Goal: Information Seeking & Learning: Learn about a topic

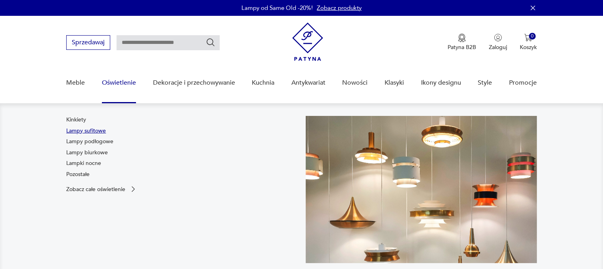
click at [84, 130] on link "Lampy sufitowe" at bounding box center [86, 131] width 40 height 8
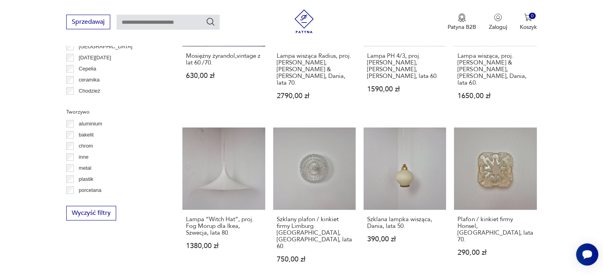
scroll to position [725, 0]
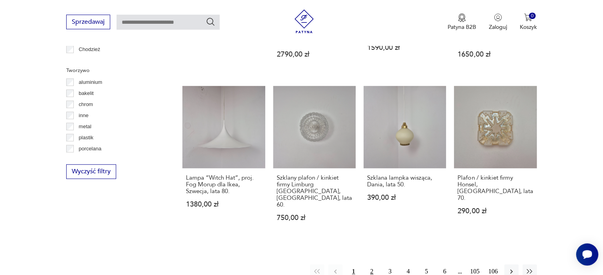
click at [368, 265] on button "2" at bounding box center [372, 272] width 14 height 14
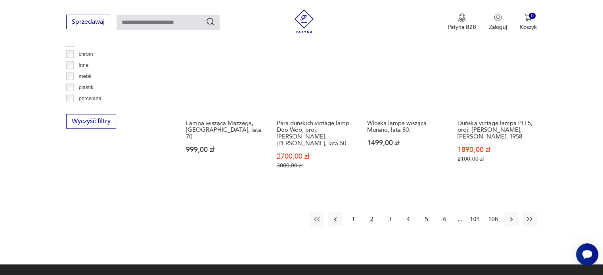
scroll to position [741, 0]
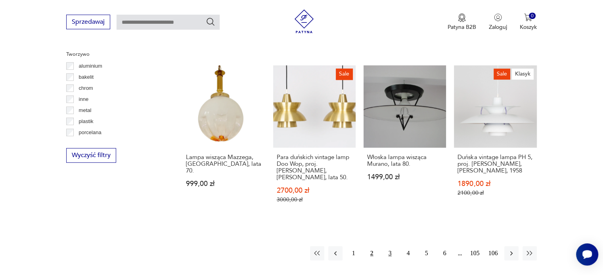
click at [387, 246] on button "3" at bounding box center [390, 253] width 14 height 14
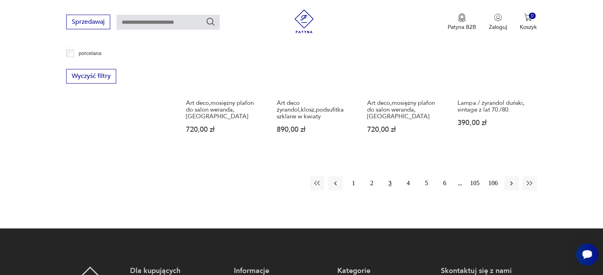
scroll to position [900, 0]
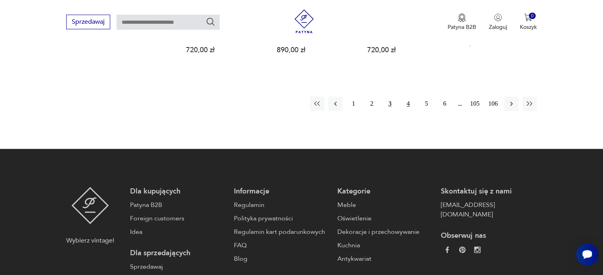
click at [406, 97] on button "4" at bounding box center [408, 104] width 14 height 14
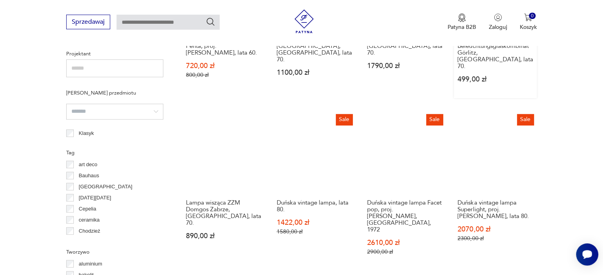
scroll to position [781, 0]
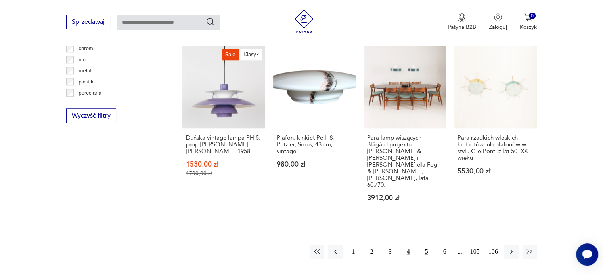
click at [424, 245] on button "5" at bounding box center [426, 252] width 14 height 14
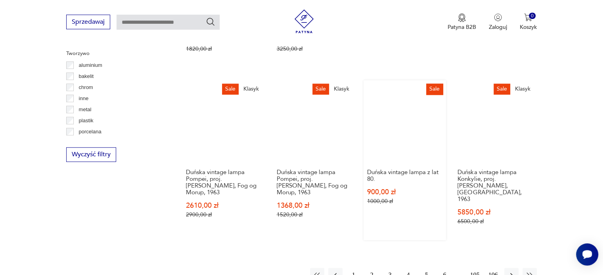
scroll to position [781, 0]
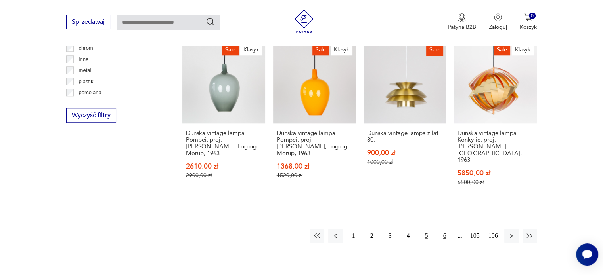
click at [445, 229] on button "6" at bounding box center [444, 236] width 14 height 14
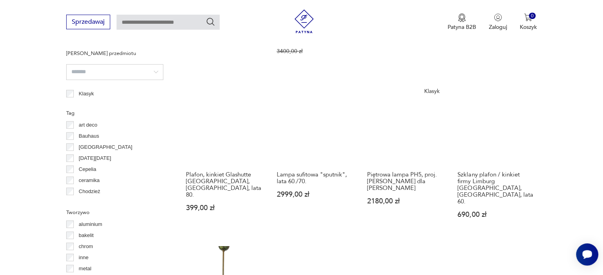
scroll to position [741, 0]
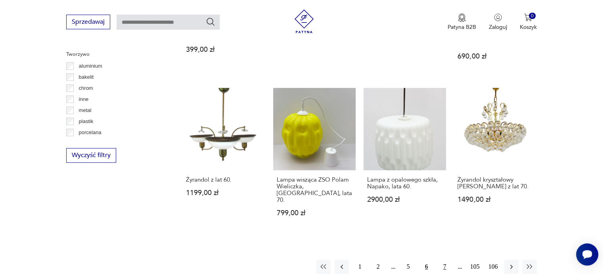
click at [444, 260] on button "7" at bounding box center [444, 267] width 14 height 14
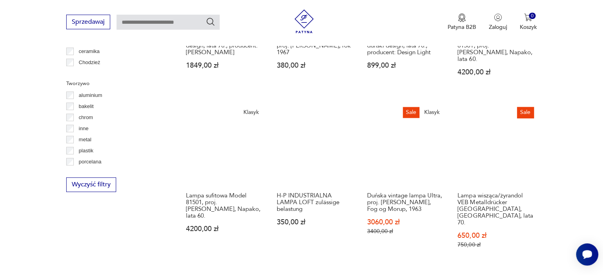
scroll to position [821, 0]
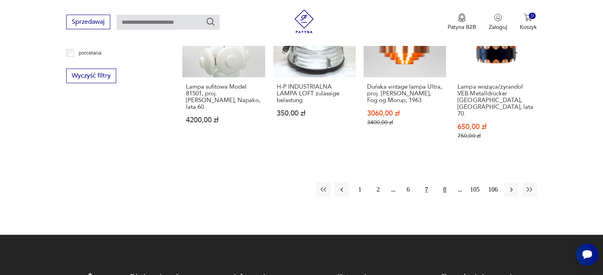
click at [445, 183] on button "8" at bounding box center [444, 190] width 14 height 14
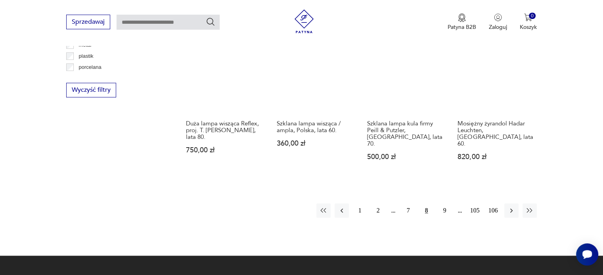
scroll to position [820, 0]
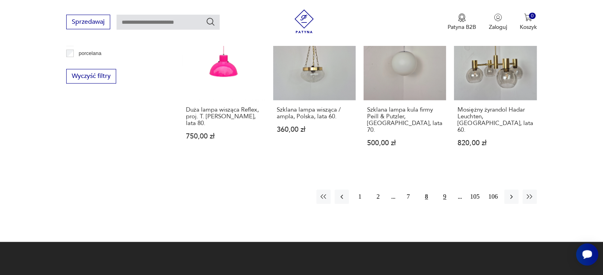
click at [442, 190] on button "9" at bounding box center [444, 197] width 14 height 14
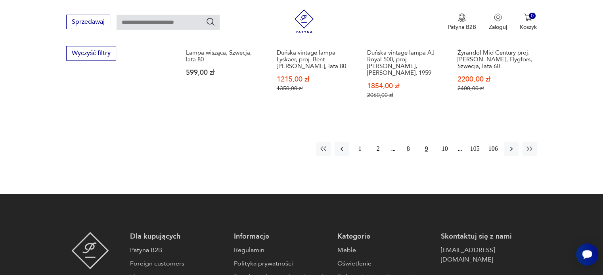
scroll to position [860, 0]
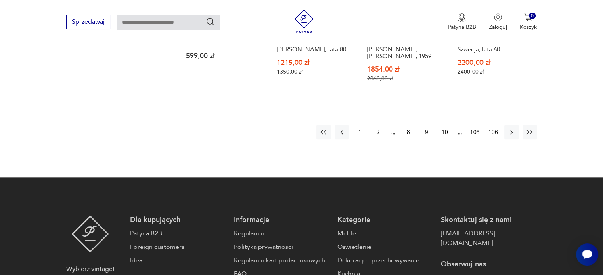
click at [443, 125] on button "10" at bounding box center [444, 132] width 14 height 14
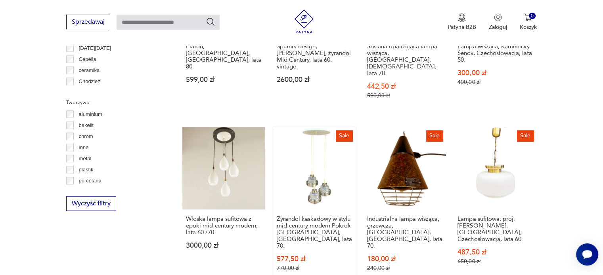
scroll to position [781, 0]
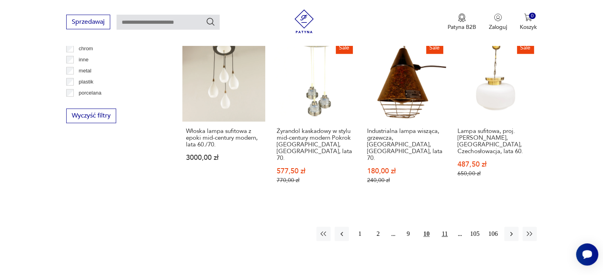
click at [445, 227] on button "11" at bounding box center [444, 234] width 14 height 14
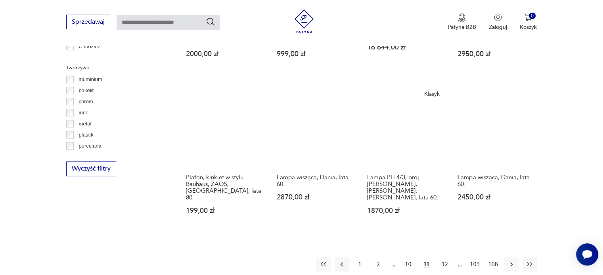
scroll to position [741, 0]
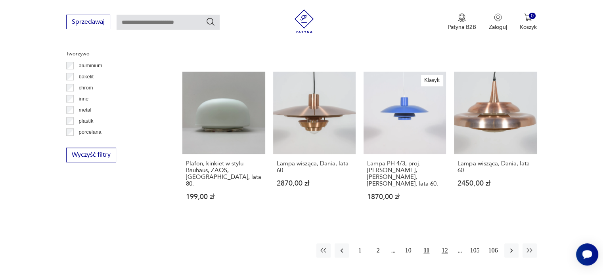
click at [447, 244] on button "12" at bounding box center [444, 251] width 14 height 14
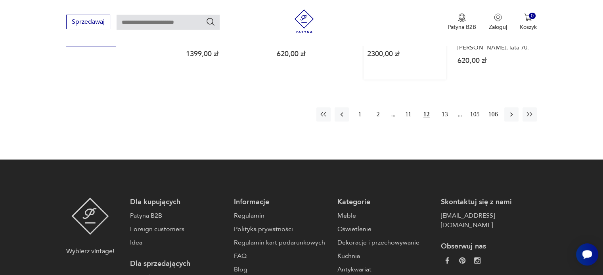
scroll to position [860, 0]
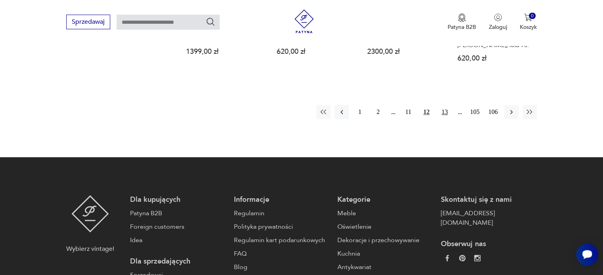
click at [441, 105] on button "13" at bounding box center [444, 112] width 14 height 14
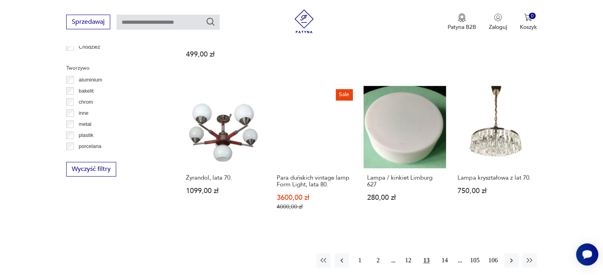
scroll to position [741, 0]
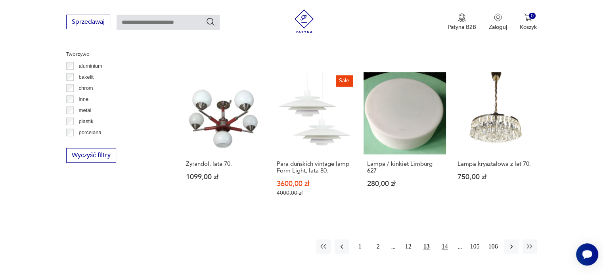
click at [446, 240] on button "14" at bounding box center [444, 247] width 14 height 14
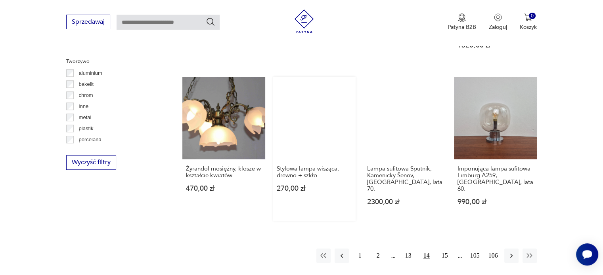
scroll to position [741, 0]
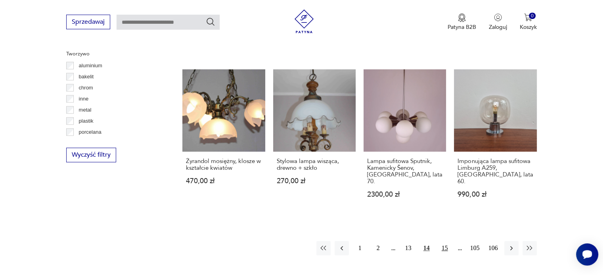
click at [441, 241] on button "15" at bounding box center [444, 248] width 14 height 14
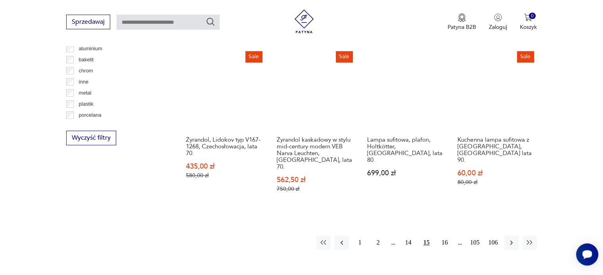
scroll to position [860, 0]
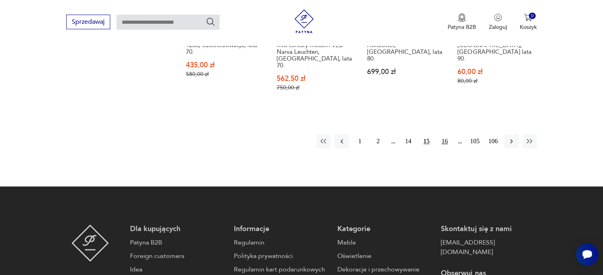
click at [445, 134] on button "16" at bounding box center [444, 141] width 14 height 14
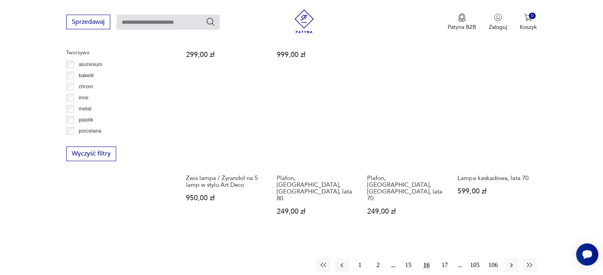
scroll to position [781, 0]
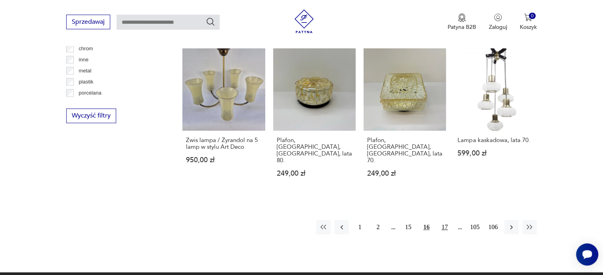
click at [447, 220] on button "17" at bounding box center [444, 227] width 14 height 14
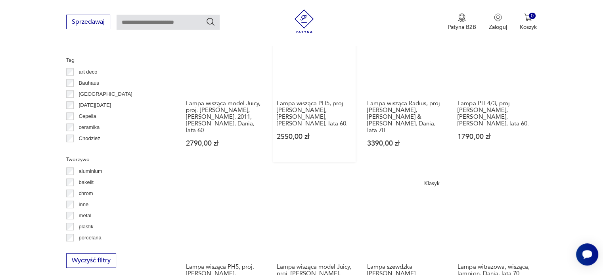
scroll to position [741, 0]
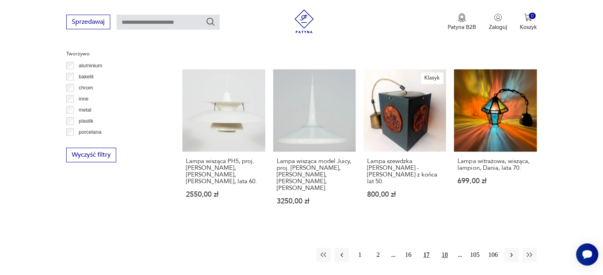
drag, startPoint x: 442, startPoint y: 228, endPoint x: 440, endPoint y: 225, distance: 4.1
click at [442, 248] on button "18" at bounding box center [444, 255] width 14 height 14
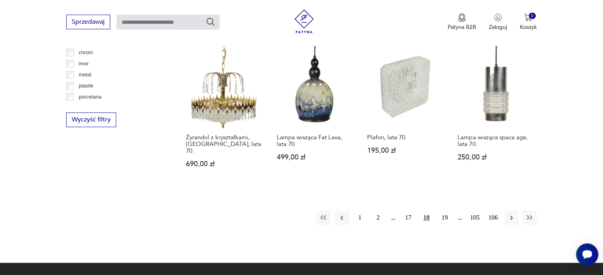
scroll to position [781, 0]
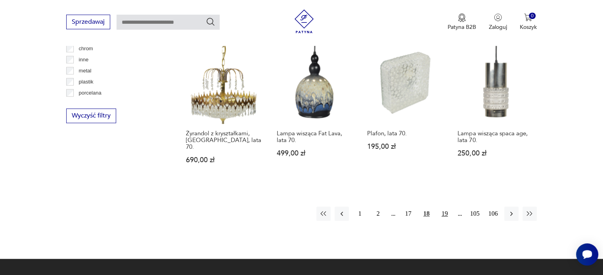
click at [444, 207] on button "19" at bounding box center [444, 214] width 14 height 14
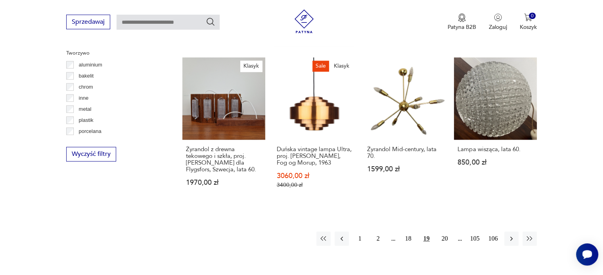
scroll to position [781, 0]
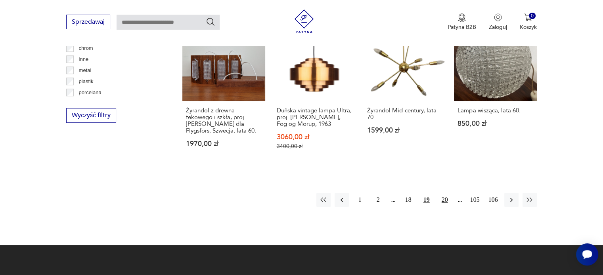
click at [444, 193] on button "20" at bounding box center [444, 200] width 14 height 14
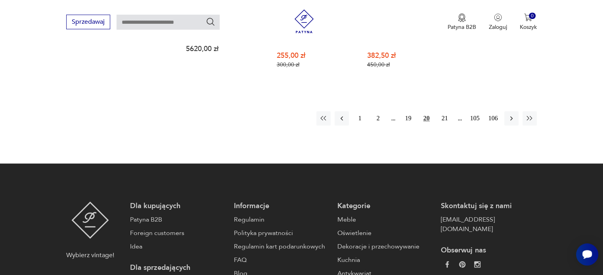
scroll to position [899, 0]
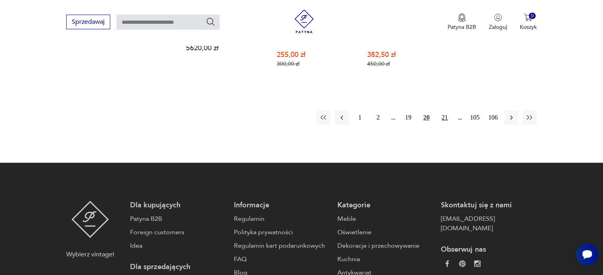
click at [447, 111] on button "21" at bounding box center [444, 118] width 14 height 14
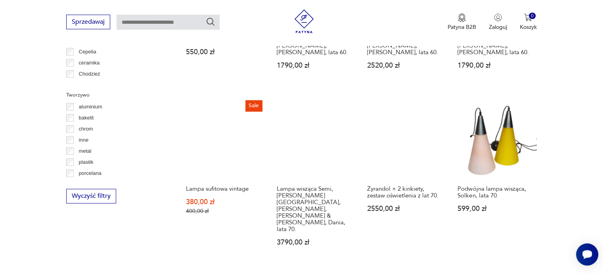
scroll to position [701, 0]
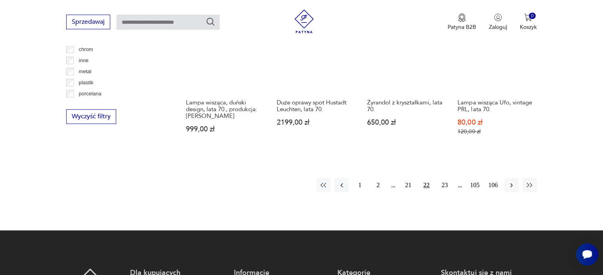
scroll to position [781, 0]
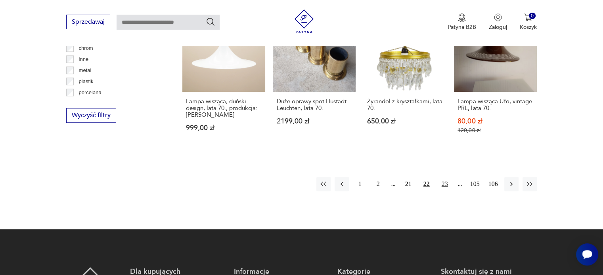
click at [446, 177] on button "23" at bounding box center [444, 184] width 14 height 14
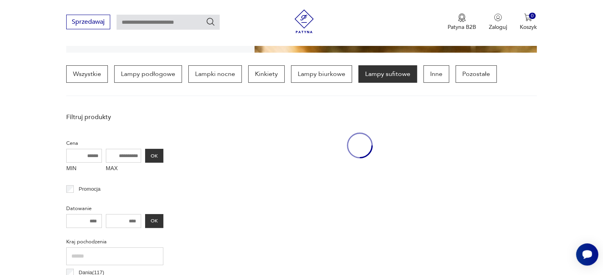
scroll to position [189, 0]
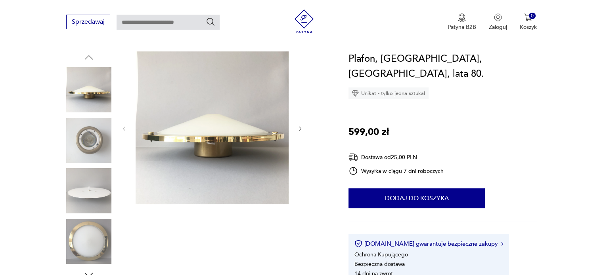
click at [89, 235] on img at bounding box center [88, 241] width 45 height 45
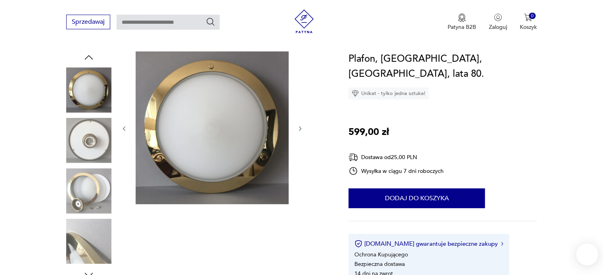
click at [90, 182] on img at bounding box center [88, 190] width 45 height 45
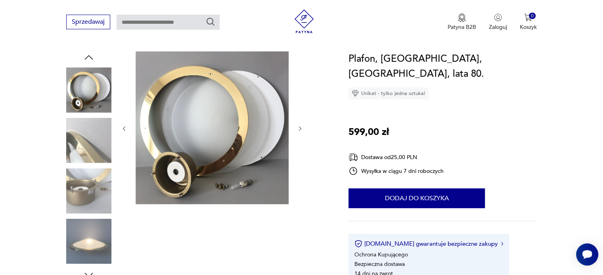
click at [91, 189] on img at bounding box center [88, 190] width 45 height 45
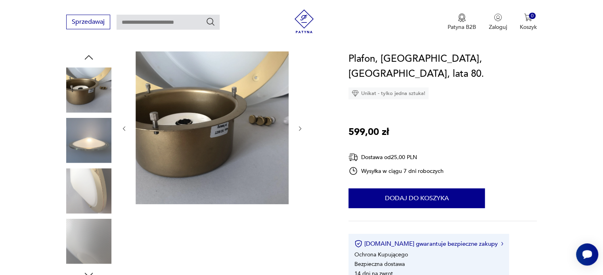
click at [89, 132] on img at bounding box center [88, 140] width 45 height 45
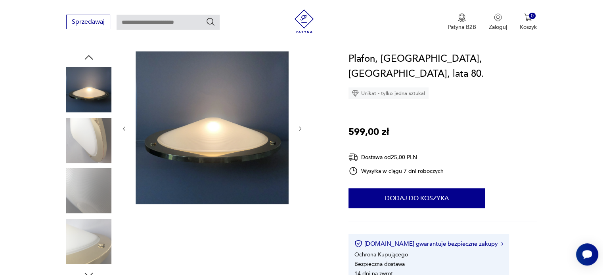
click at [89, 191] on img at bounding box center [88, 190] width 45 height 45
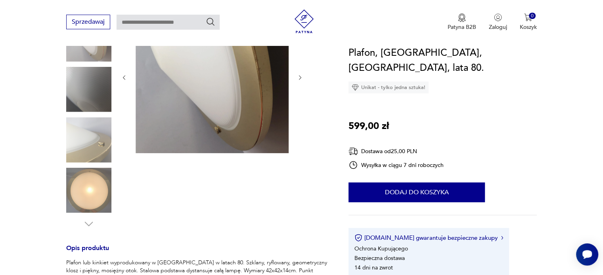
scroll to position [79, 0]
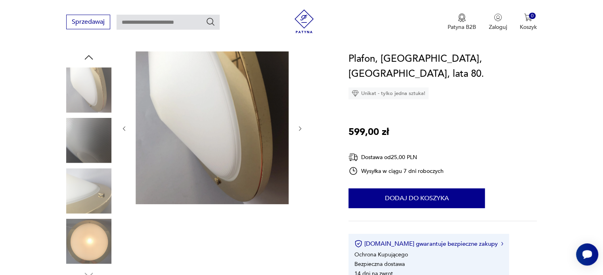
click at [89, 207] on img at bounding box center [88, 190] width 45 height 45
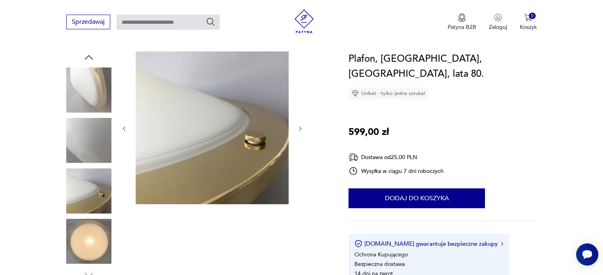
click at [89, 218] on div at bounding box center [88, 166] width 45 height 198
click at [89, 229] on img at bounding box center [88, 241] width 45 height 45
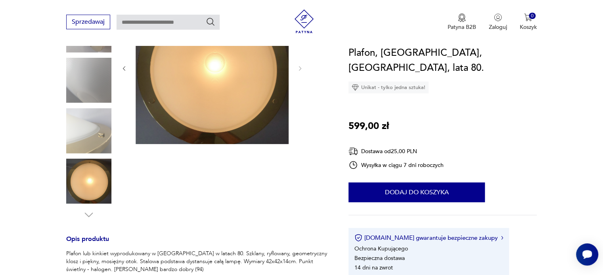
scroll to position [238, 0]
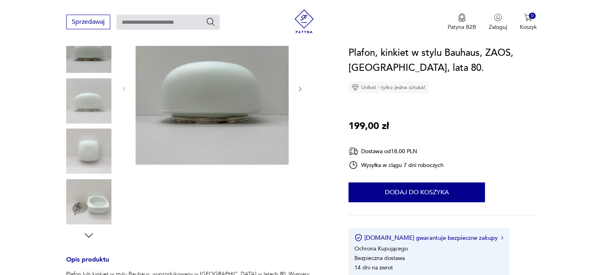
click at [101, 110] on img at bounding box center [88, 100] width 45 height 45
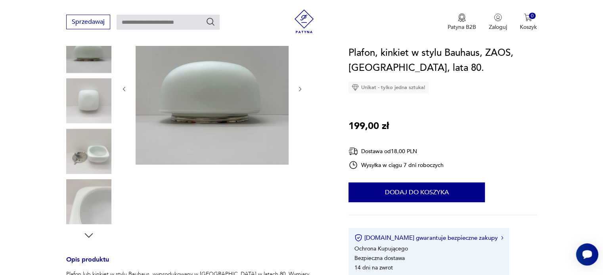
click at [97, 124] on div at bounding box center [88, 101] width 45 height 47
click at [97, 138] on img at bounding box center [88, 151] width 45 height 45
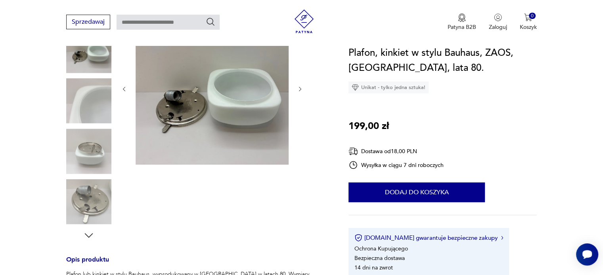
click at [90, 123] on img at bounding box center [88, 100] width 45 height 45
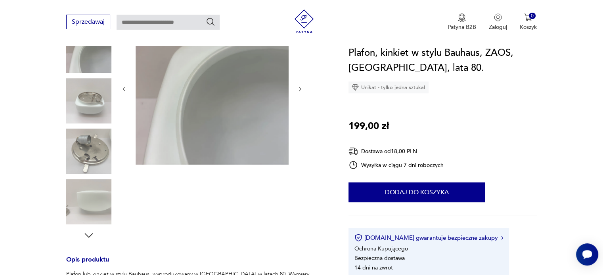
click at [89, 138] on img at bounding box center [88, 151] width 45 height 45
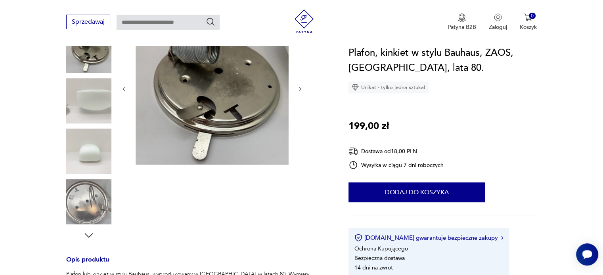
click at [88, 113] on img at bounding box center [88, 100] width 45 height 45
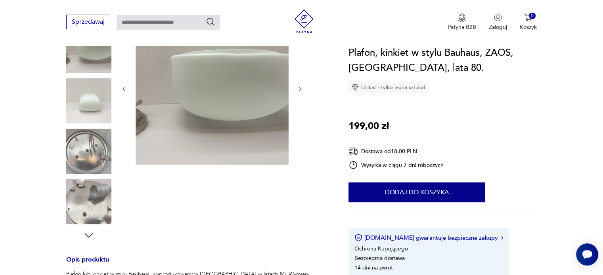
click at [85, 129] on img at bounding box center [88, 151] width 45 height 45
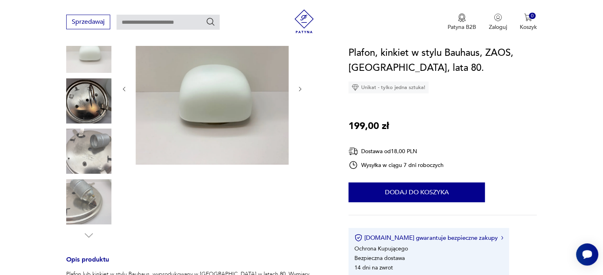
click at [85, 142] on img at bounding box center [88, 151] width 45 height 45
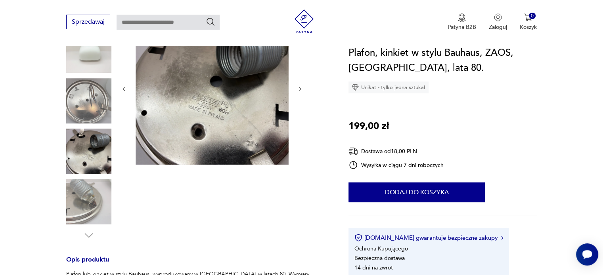
click at [85, 166] on img at bounding box center [88, 151] width 45 height 45
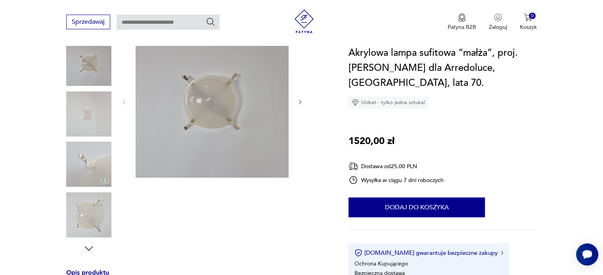
scroll to position [119, 0]
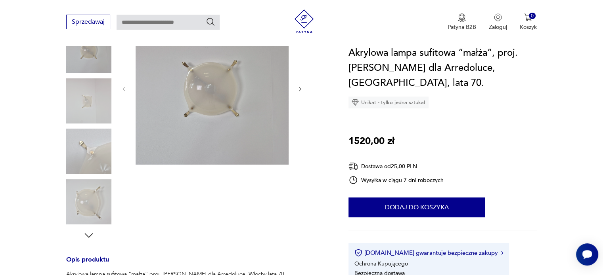
click at [300, 90] on icon "button" at bounding box center [300, 89] width 7 height 7
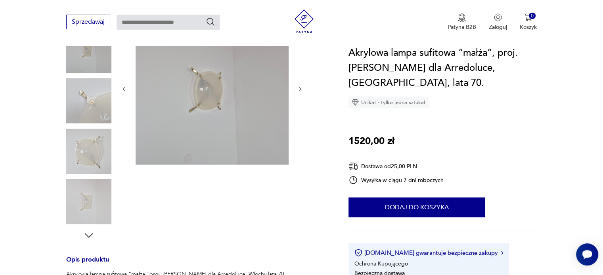
click at [300, 90] on icon "button" at bounding box center [300, 89] width 7 height 7
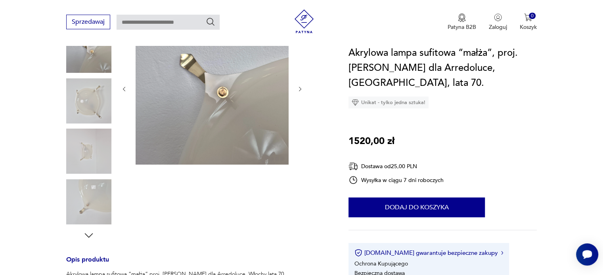
click at [300, 90] on icon "button" at bounding box center [300, 89] width 7 height 7
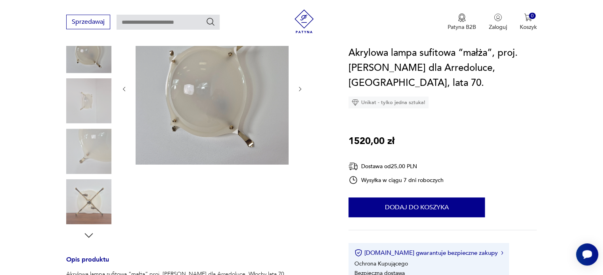
click at [300, 90] on icon "button" at bounding box center [300, 89] width 7 height 7
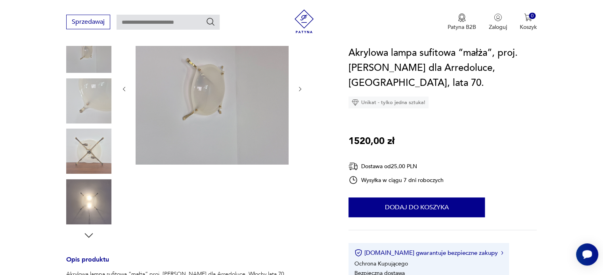
click at [300, 90] on icon "button" at bounding box center [300, 89] width 7 height 7
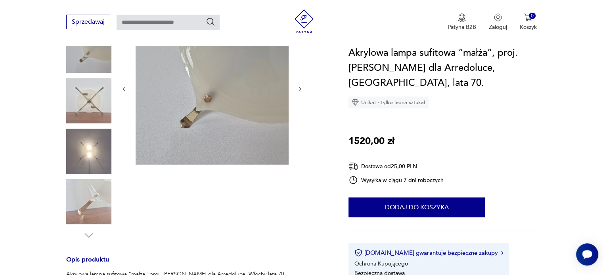
click at [300, 90] on icon "button" at bounding box center [300, 89] width 7 height 7
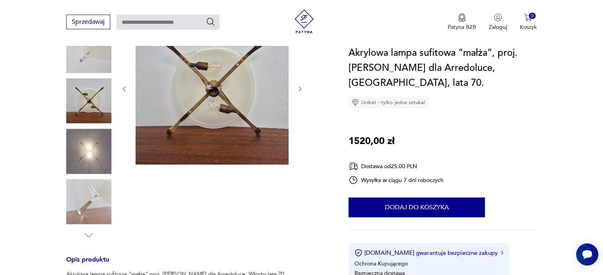
click at [300, 90] on icon "button" at bounding box center [300, 89] width 7 height 7
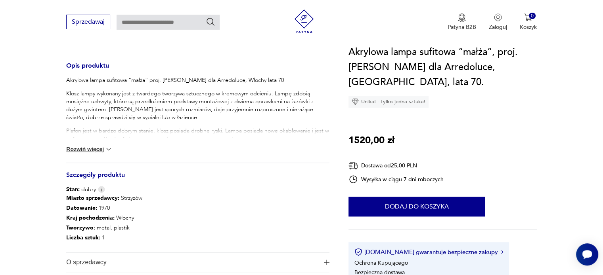
scroll to position [317, 0]
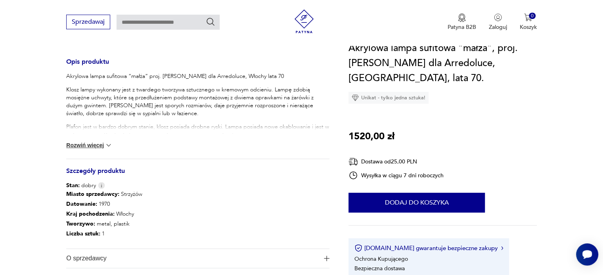
click at [83, 139] on div "Akrylowa lampa sufitowa “małża” proj. Angelo Lelli dla Arredoluce, Włochy lata …" at bounding box center [197, 116] width 263 height 86
click at [83, 143] on button "Rozwiń więcej" at bounding box center [89, 145] width 46 height 8
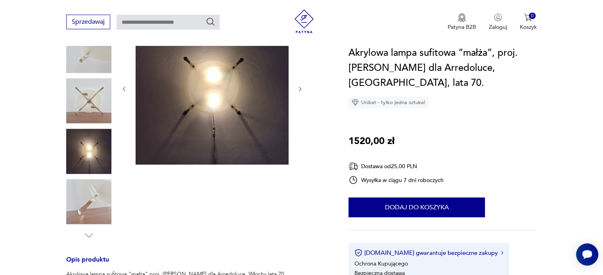
scroll to position [79, 0]
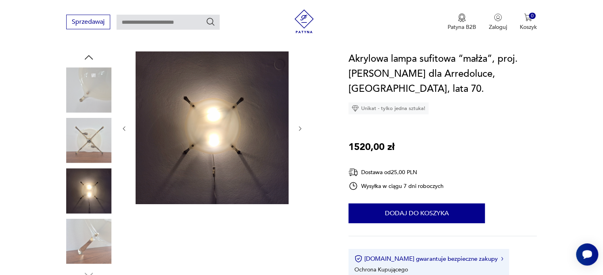
click at [301, 128] on icon "button" at bounding box center [300, 129] width 7 height 7
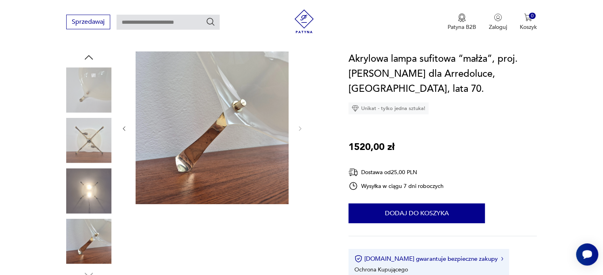
click at [123, 125] on button "button" at bounding box center [124, 129] width 7 height 8
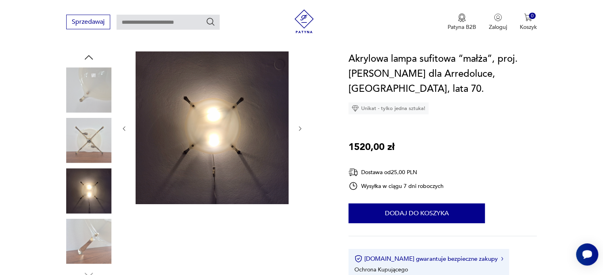
click at [124, 127] on icon "button" at bounding box center [124, 129] width 7 height 7
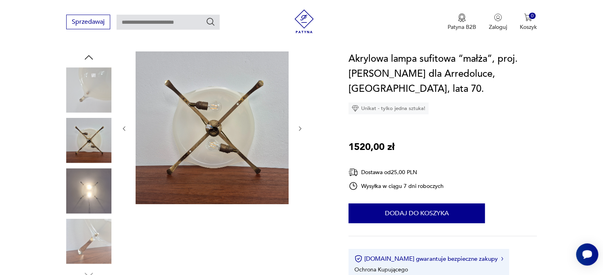
click at [124, 127] on icon "button" at bounding box center [124, 129] width 7 height 7
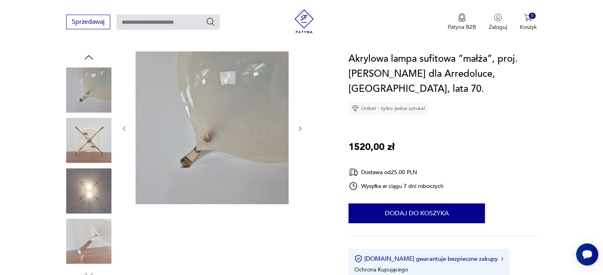
click at [124, 127] on icon "button" at bounding box center [124, 129] width 7 height 7
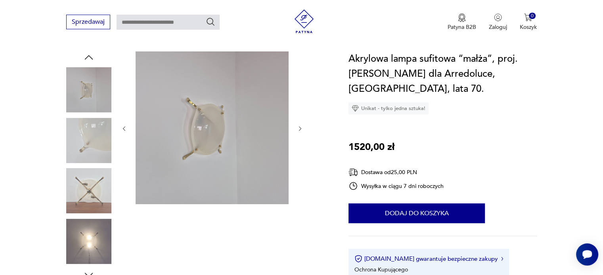
click at [126, 125] on button "button" at bounding box center [124, 129] width 7 height 8
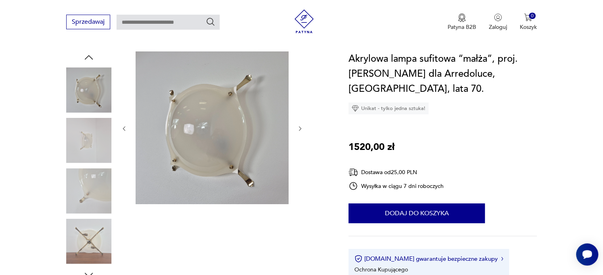
click at [127, 126] on icon "button" at bounding box center [124, 129] width 7 height 7
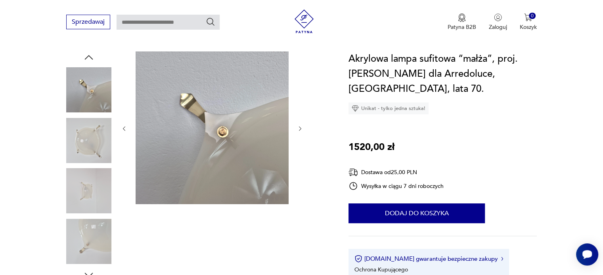
click at [125, 131] on icon "button" at bounding box center [124, 129] width 7 height 7
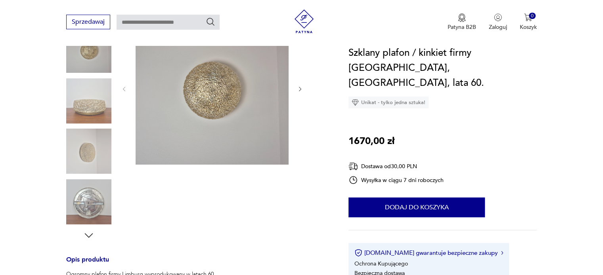
click at [86, 161] on img at bounding box center [88, 151] width 45 height 45
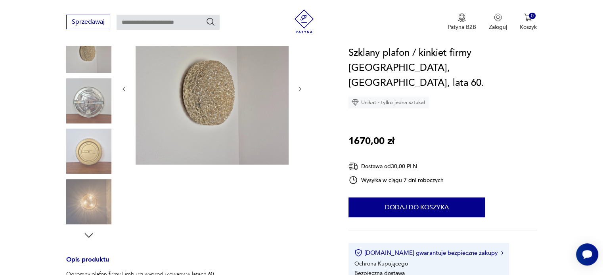
click at [93, 202] on img at bounding box center [88, 201] width 45 height 45
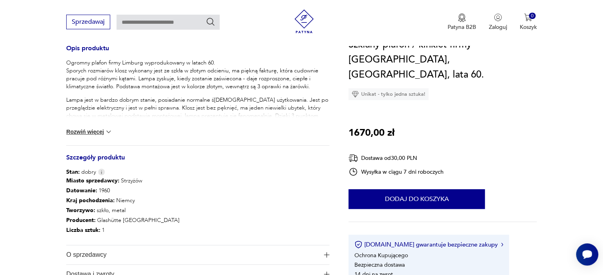
scroll to position [317, 0]
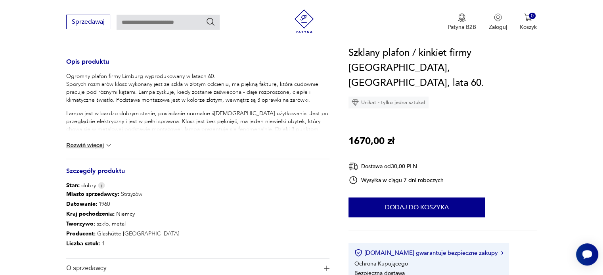
click at [105, 148] on img at bounding box center [109, 145] width 8 height 8
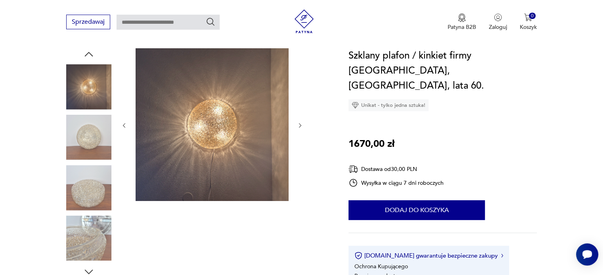
scroll to position [79, 0]
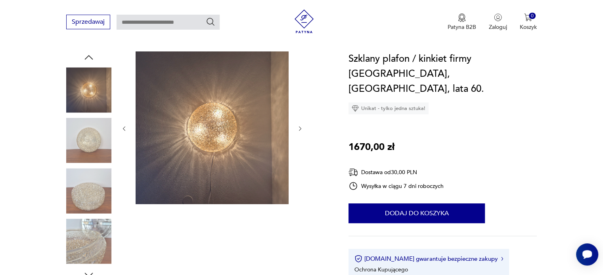
click at [300, 126] on icon "button" at bounding box center [300, 129] width 7 height 7
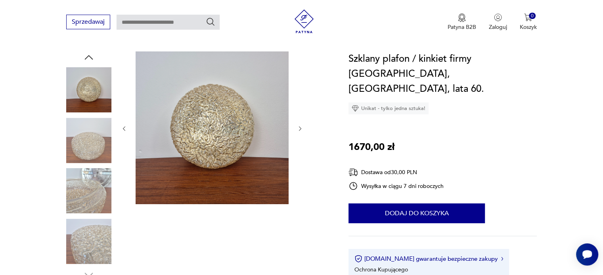
click at [300, 126] on icon "button" at bounding box center [300, 129] width 7 height 7
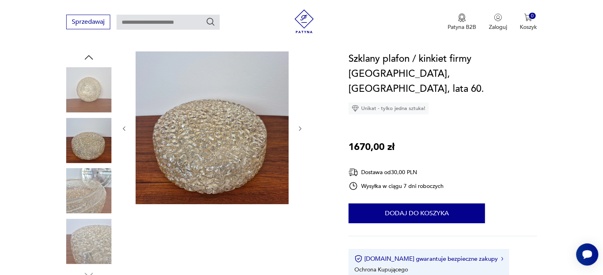
click at [300, 126] on icon "button" at bounding box center [300, 129] width 7 height 7
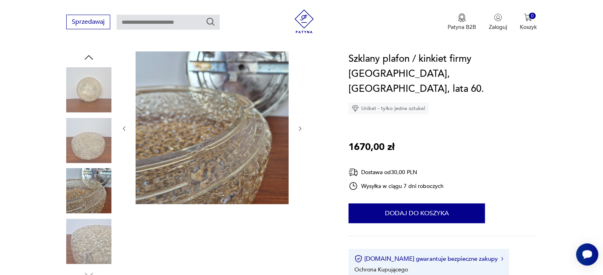
click at [300, 126] on icon "button" at bounding box center [300, 129] width 7 height 7
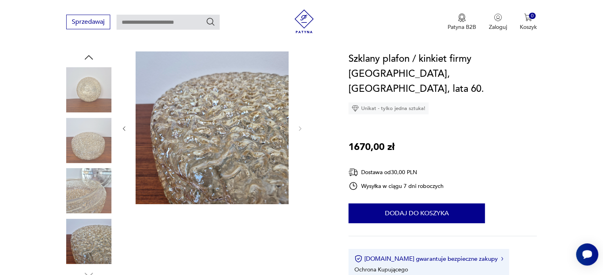
click at [107, 86] on img at bounding box center [88, 89] width 45 height 45
